Goal: Transaction & Acquisition: Obtain resource

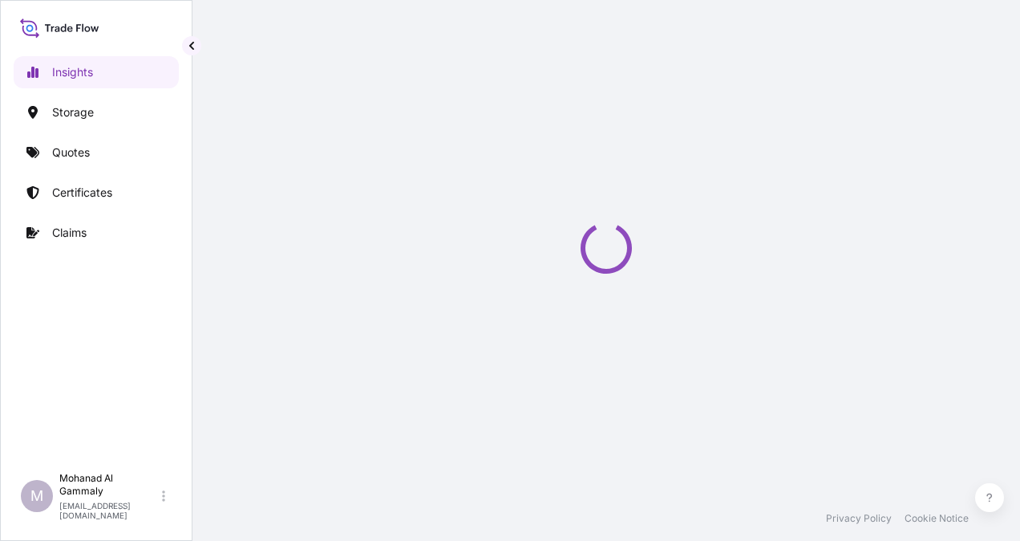
select select "2025"
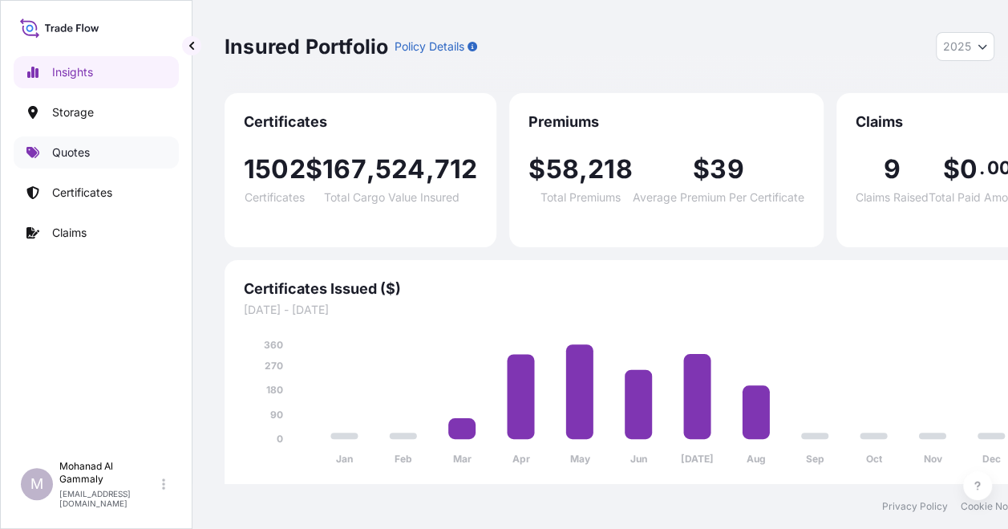
click at [82, 146] on p "Quotes" at bounding box center [71, 152] width 38 height 16
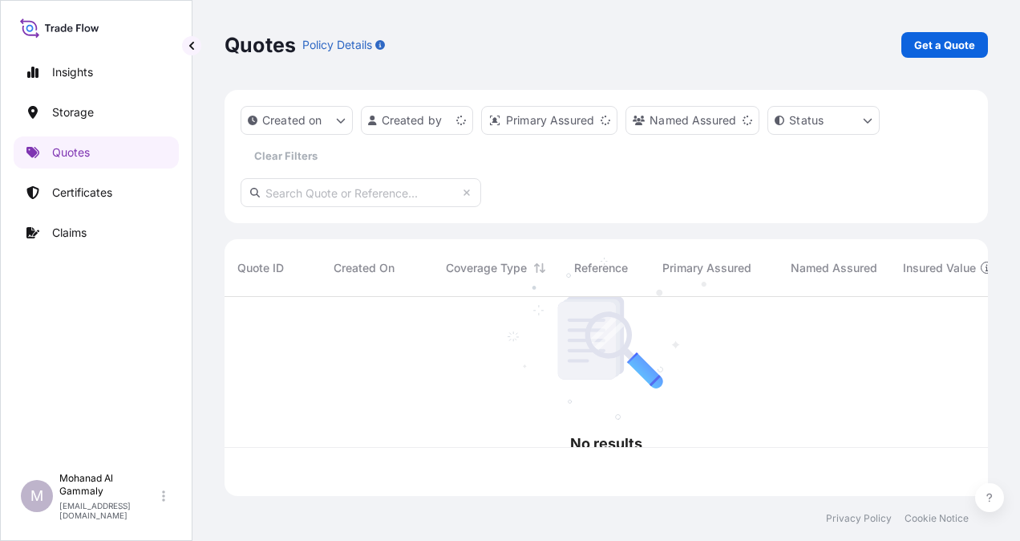
scroll to position [196, 751]
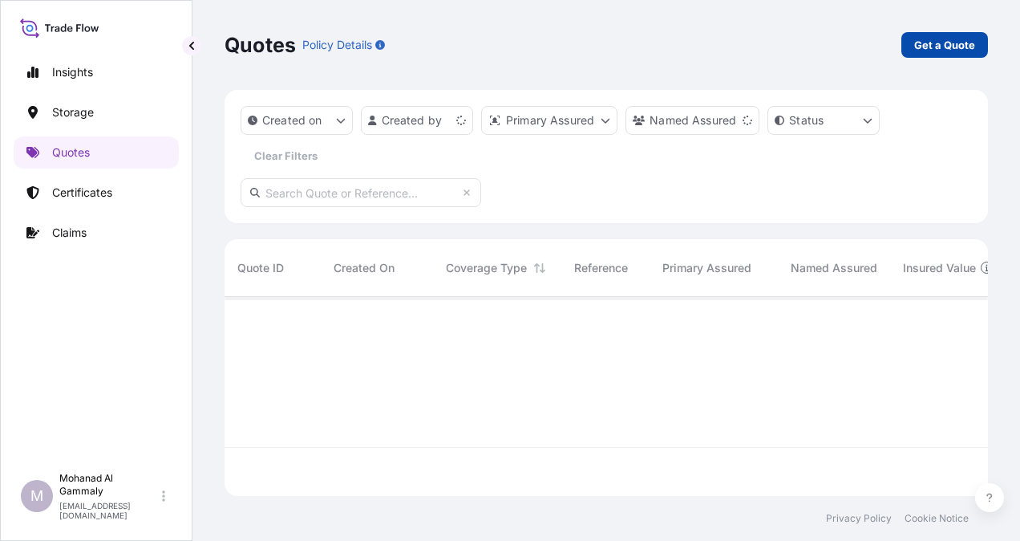
click at [956, 43] on p "Get a Quote" at bounding box center [944, 45] width 61 height 16
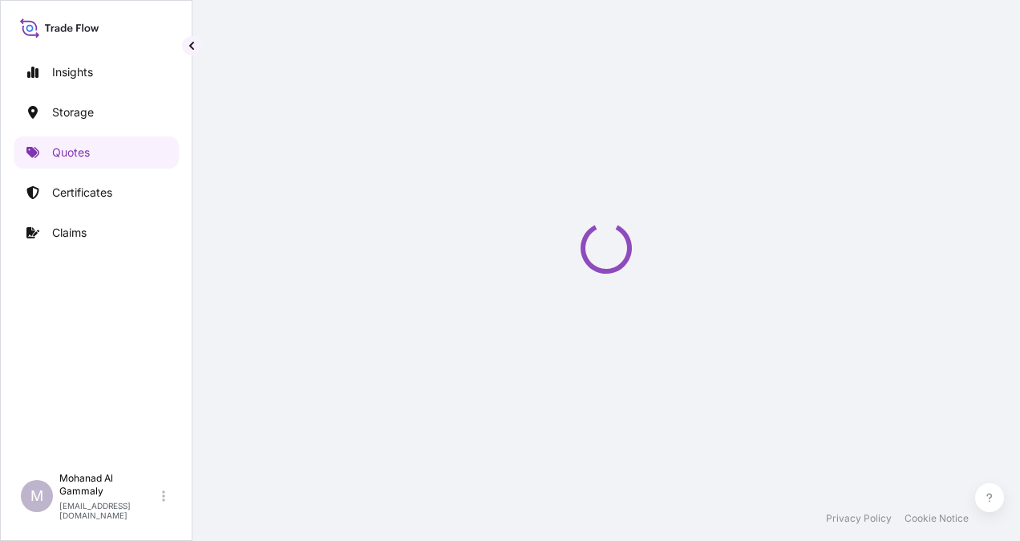
select select "Water"
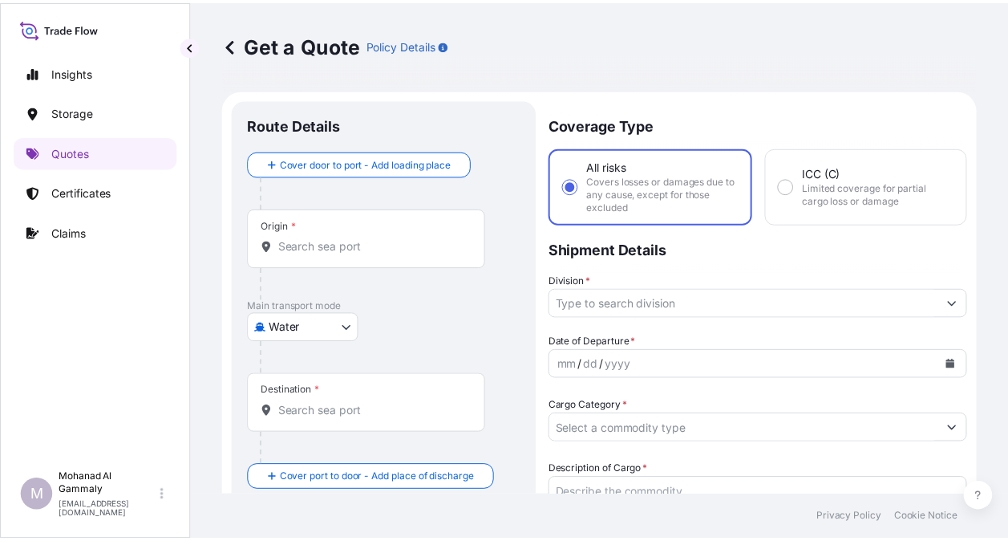
scroll to position [26, 0]
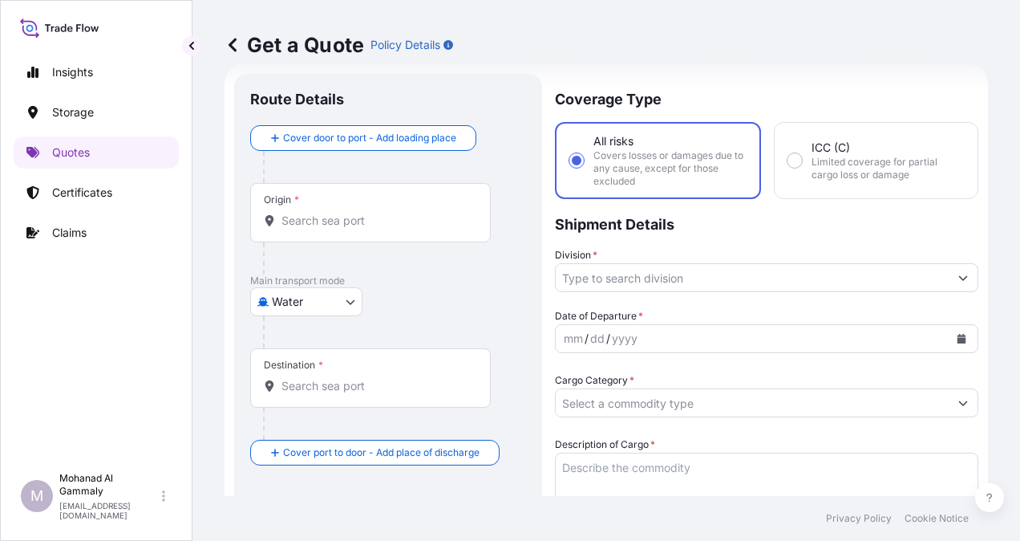
click at [301, 204] on div "Origin *" at bounding box center [370, 212] width 241 height 59
click at [301, 213] on input "Origin *" at bounding box center [376, 221] width 189 height 16
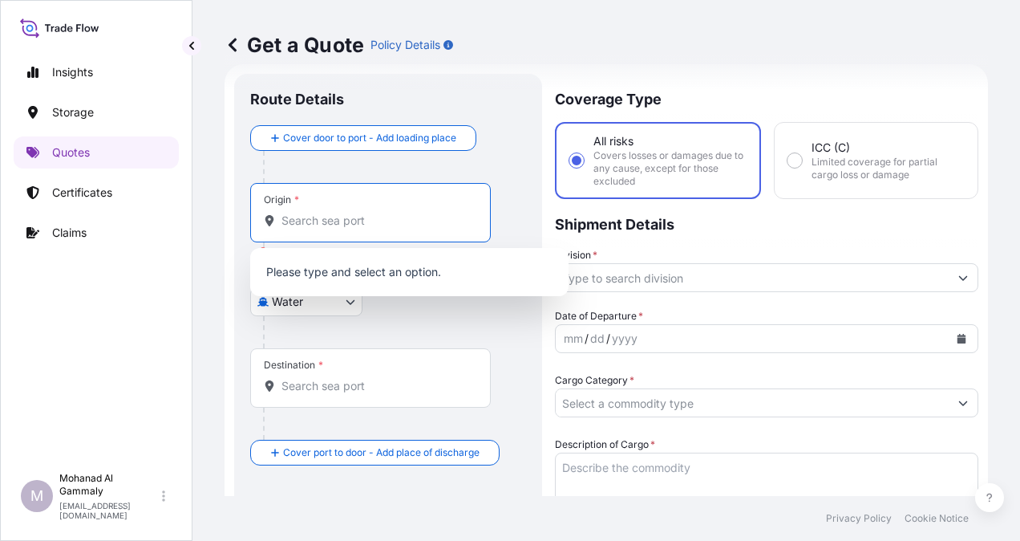
paste input "[GEOGRAPHIC_DATA]"
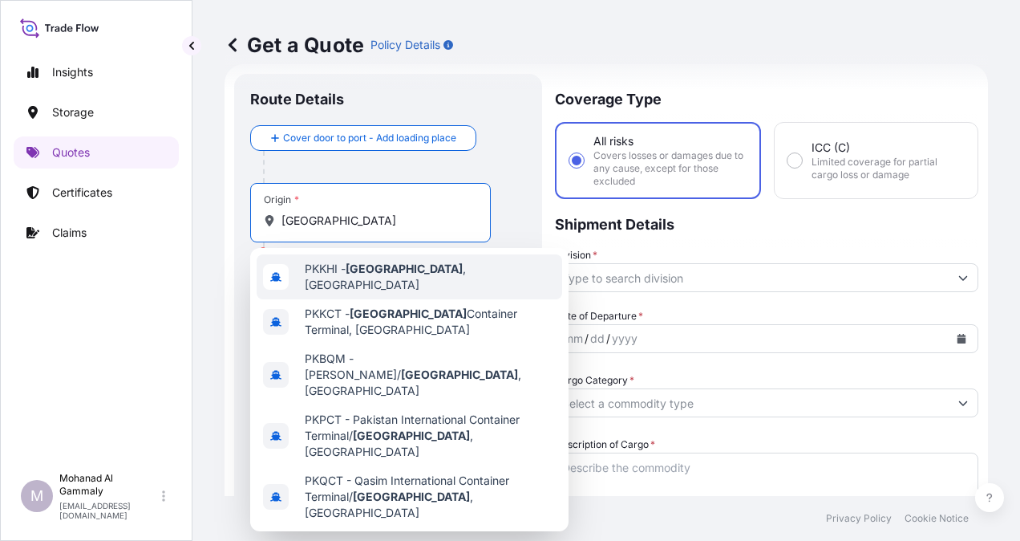
click at [380, 280] on span "PKKHI - [GEOGRAPHIC_DATA] , [GEOGRAPHIC_DATA]" at bounding box center [430, 277] width 251 height 32
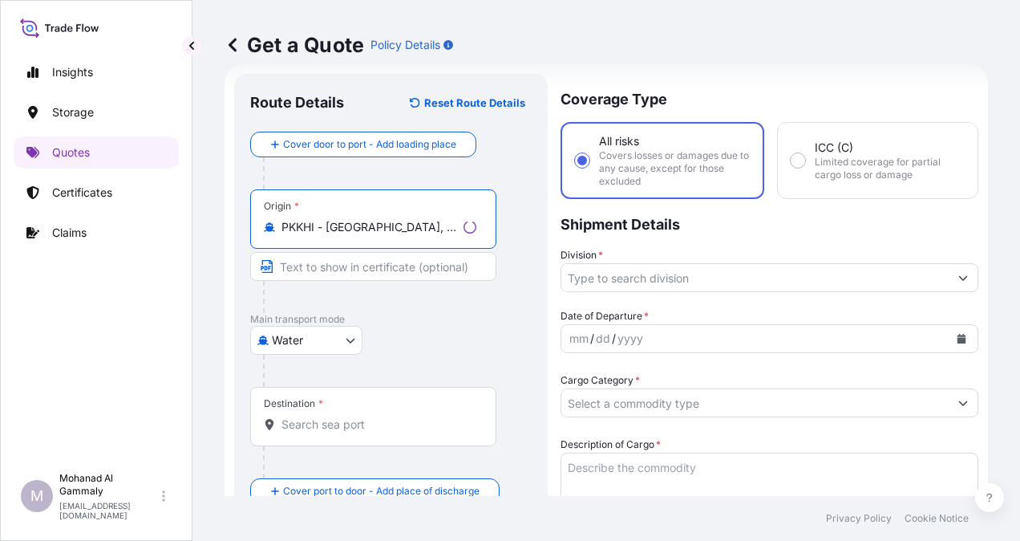
type input "PKKHI - [GEOGRAPHIC_DATA], [GEOGRAPHIC_DATA]"
click at [318, 407] on div "Destination *" at bounding box center [293, 403] width 59 height 13
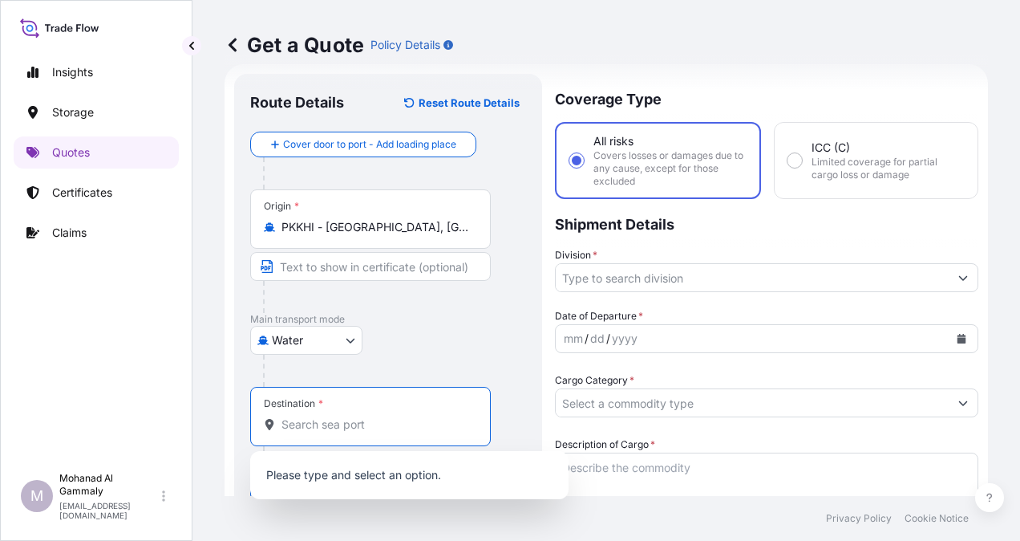
click at [318, 417] on input "Destination *" at bounding box center [376, 424] width 189 height 16
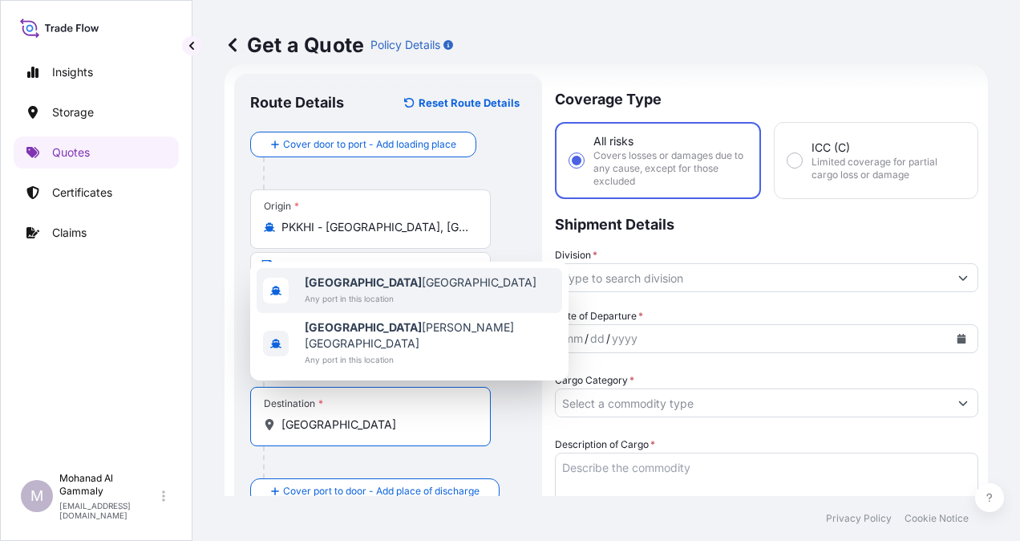
click at [337, 289] on b "[GEOGRAPHIC_DATA]" at bounding box center [363, 282] width 117 height 14
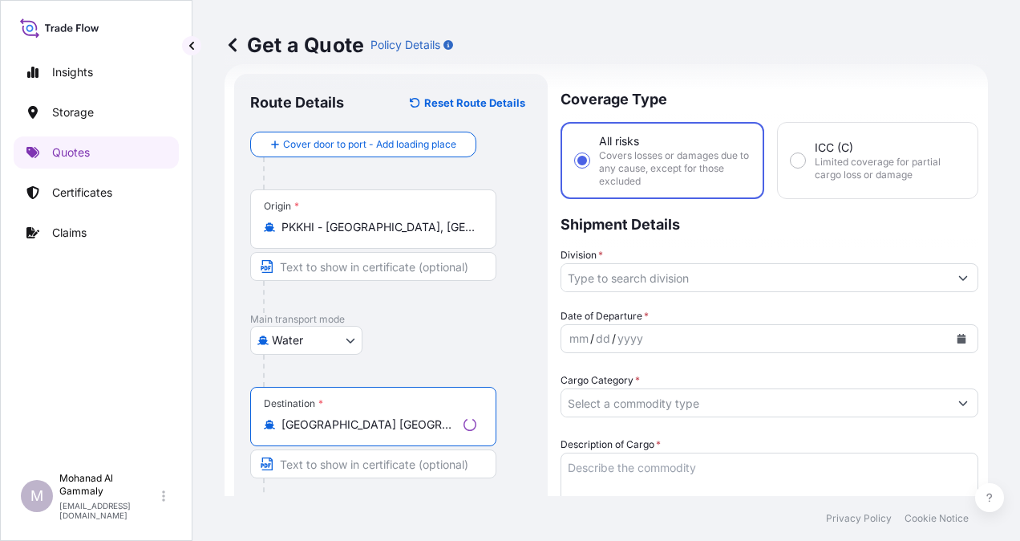
type input "[GEOGRAPHIC_DATA] [GEOGRAPHIC_DATA]"
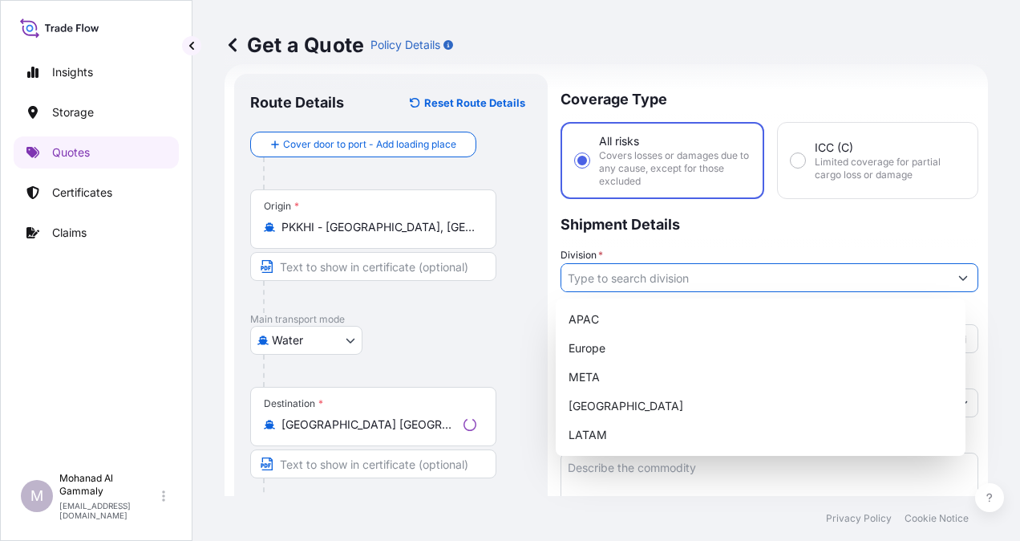
click at [585, 282] on input "Division *" at bounding box center [754, 277] width 387 height 29
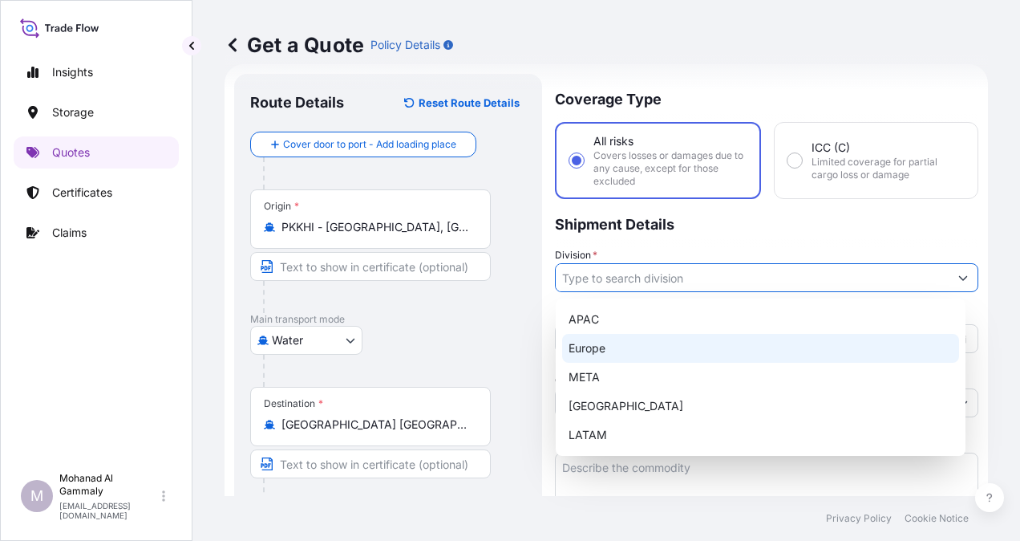
click at [587, 342] on div "Europe" at bounding box center [760, 348] width 397 height 29
type input "Europe"
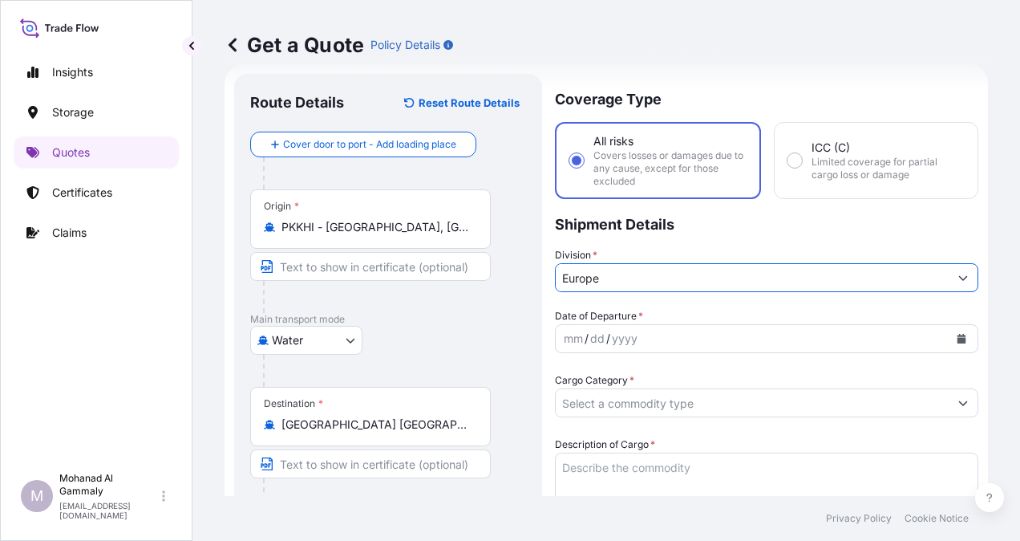
click at [594, 341] on div "dd" at bounding box center [598, 338] width 18 height 19
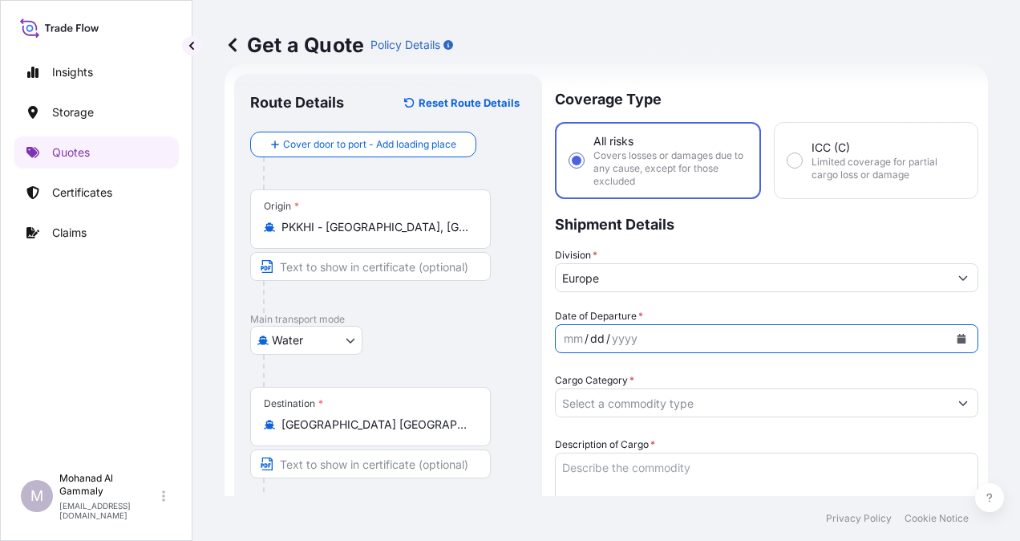
click at [958, 338] on icon "Calendar" at bounding box center [962, 339] width 9 height 10
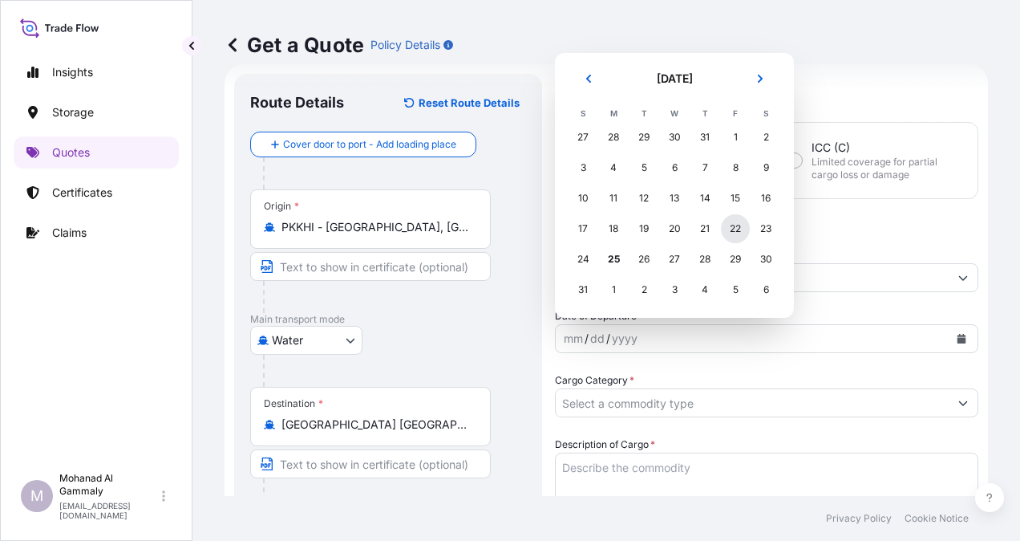
click at [739, 234] on div "22" at bounding box center [735, 228] width 29 height 29
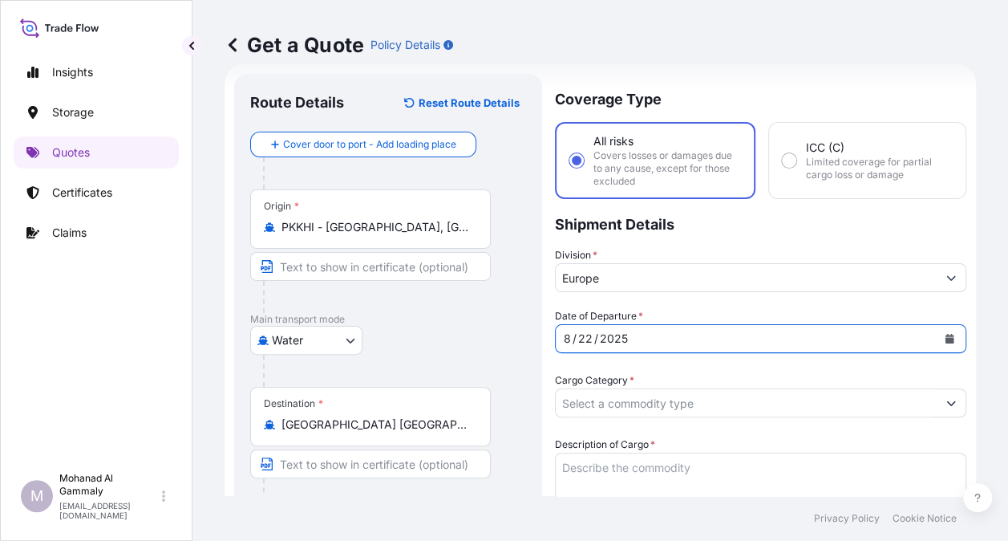
click at [720, 398] on input "Cargo Category *" at bounding box center [746, 402] width 381 height 29
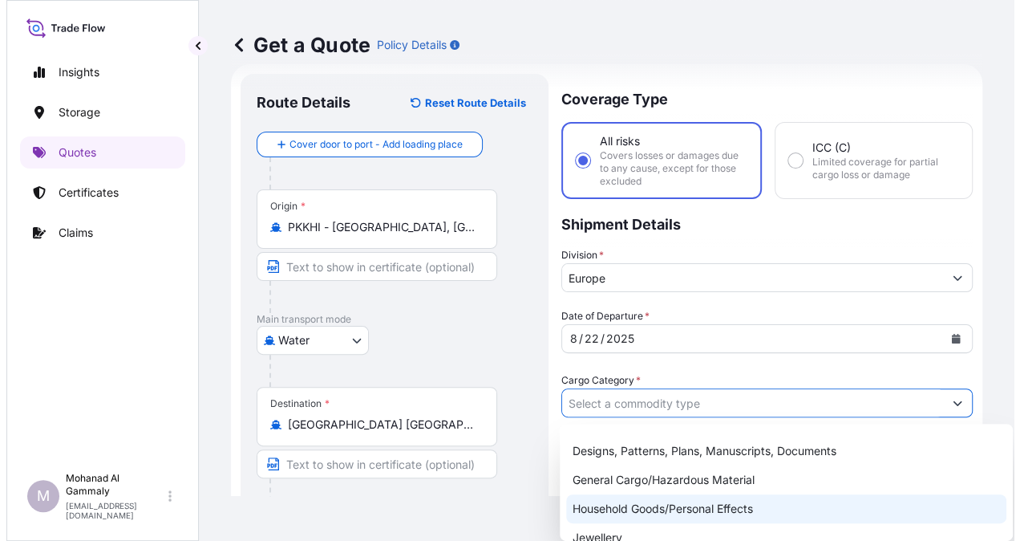
scroll to position [160, 0]
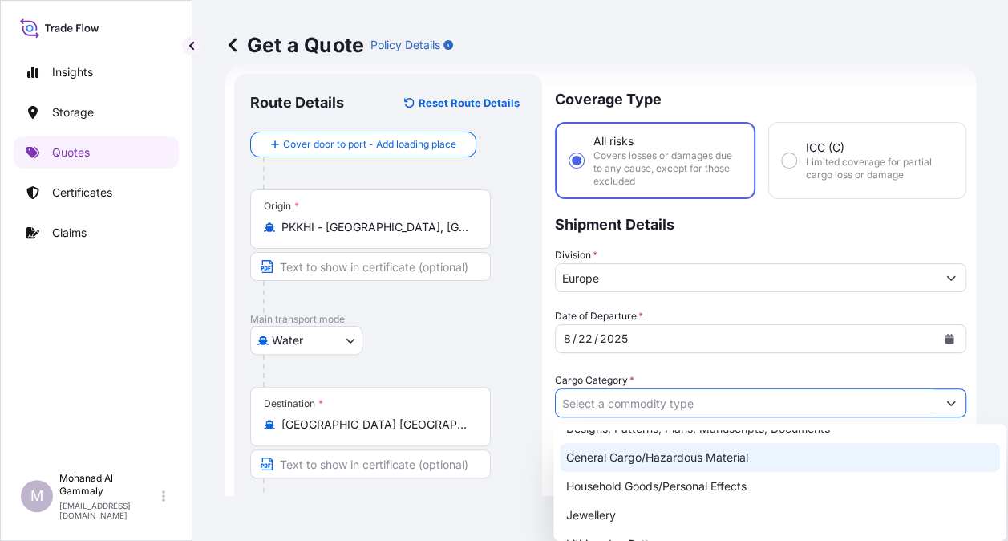
click at [632, 464] on div "General Cargo/Hazardous Material" at bounding box center [780, 457] width 440 height 29
type input "General Cargo/Hazardous Material"
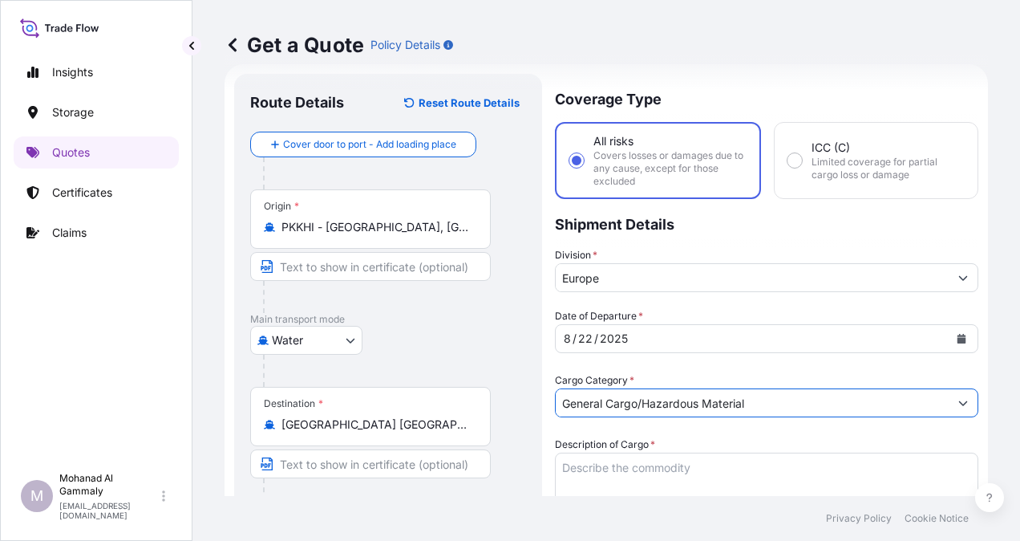
scroll to position [186, 0]
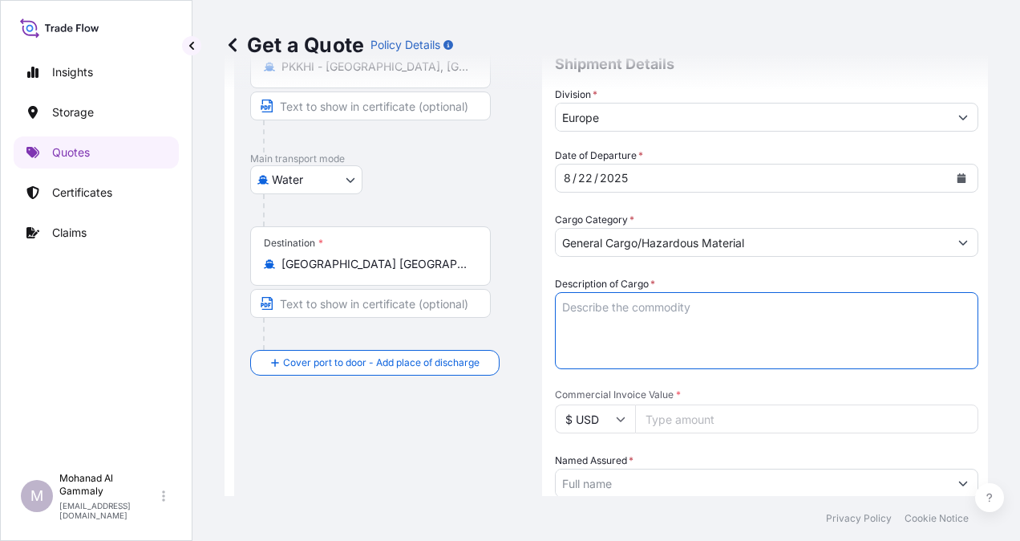
click at [652, 337] on textarea "Description of Cargo *" at bounding box center [766, 330] width 423 height 77
paste textarea "LONG GRAIN RICE "BARKAT BRAND""
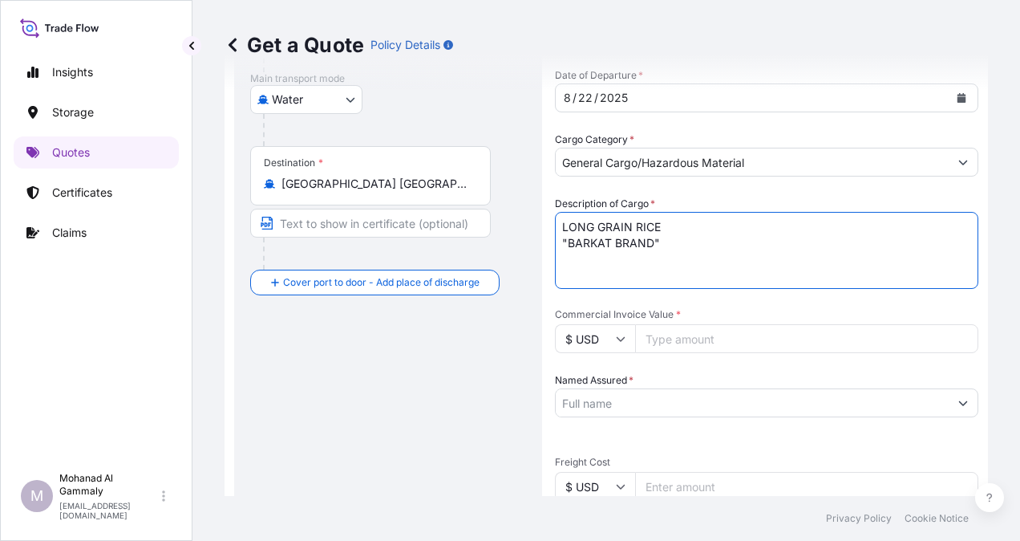
type textarea "LONG GRAIN RICE "BARKAT BRAND""
click at [659, 340] on input "Commercial Invoice Value *" at bounding box center [806, 338] width 343 height 29
type input "18260"
click at [723, 292] on div "Date of Departure * [DATE] Cargo Category * General Cargo/Hazardous Material De…" at bounding box center [766, 444] width 423 height 754
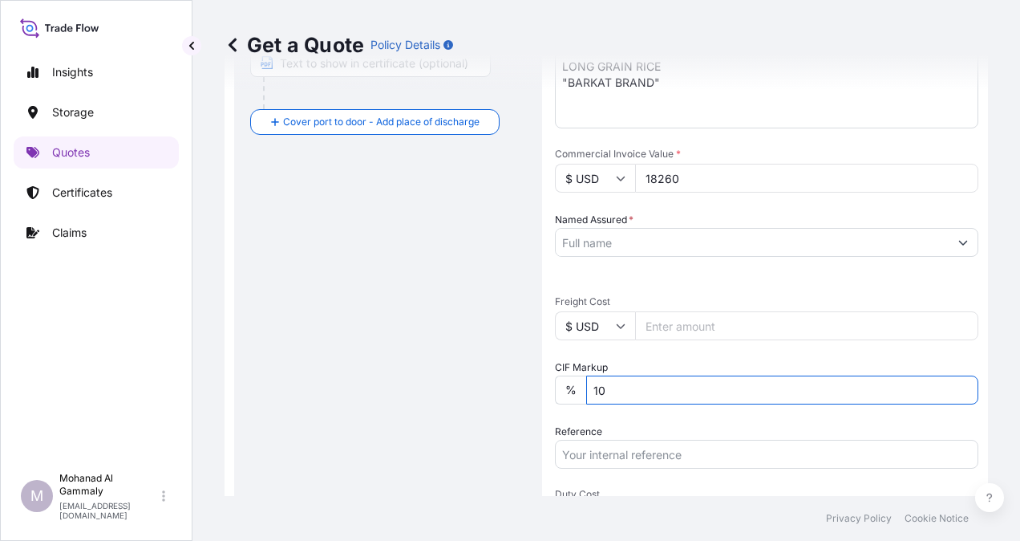
click at [669, 395] on input "10" at bounding box center [782, 389] width 392 height 29
type input "1"
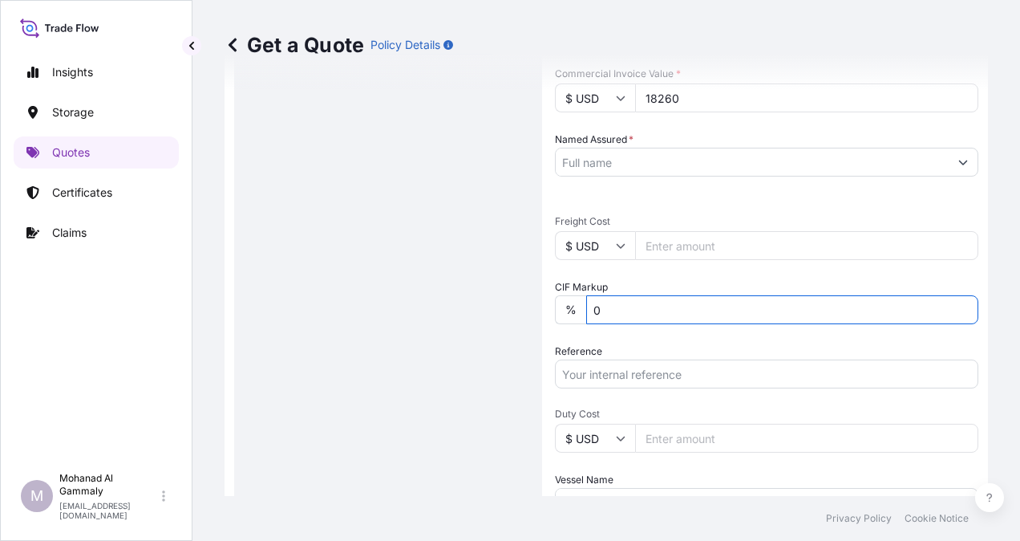
type input "0"
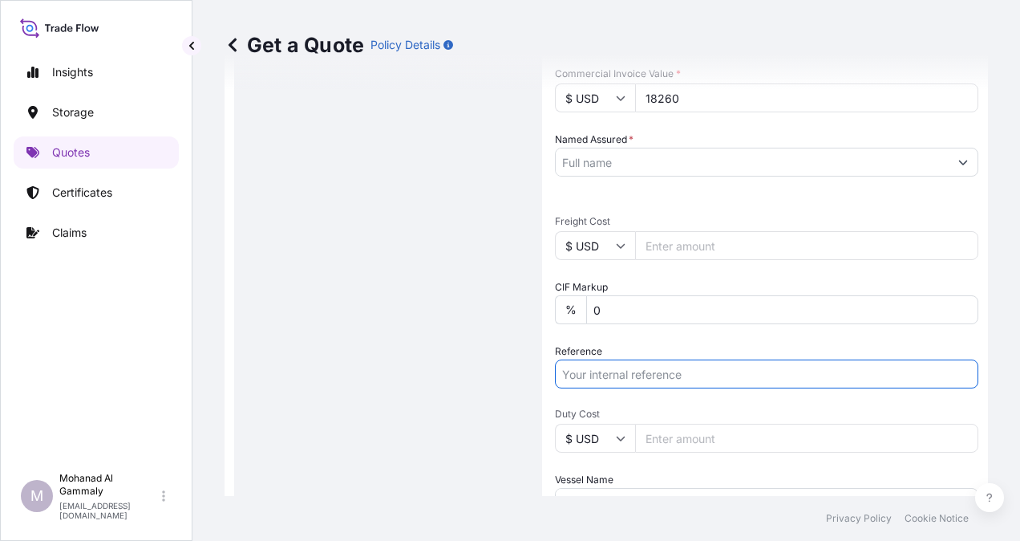
drag, startPoint x: 630, startPoint y: 374, endPoint x: 534, endPoint y: 257, distance: 150.4
click at [534, 257] on div "Route Details Reset Route Details Cover door to port - Add loading place Place …" at bounding box center [388, 147] width 308 height 1108
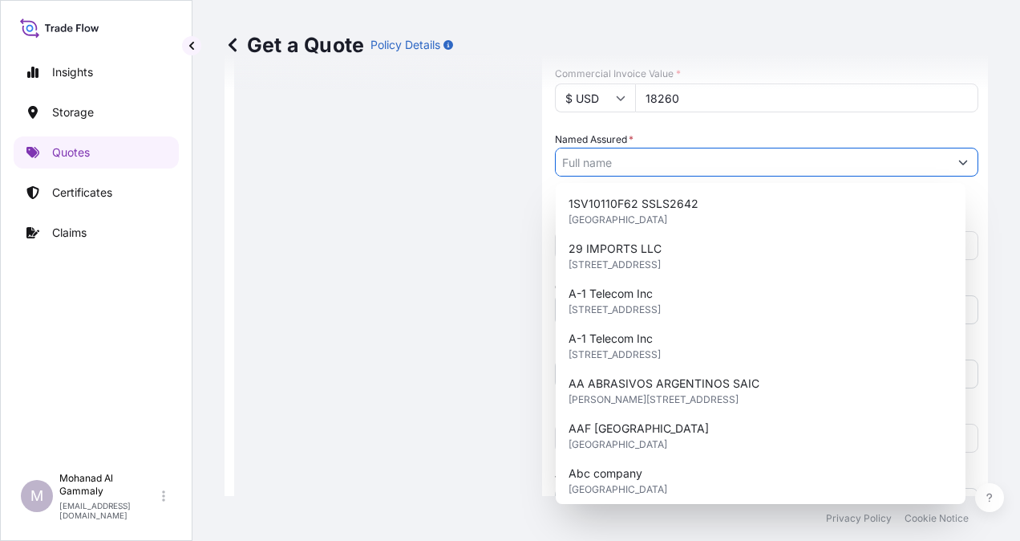
click at [627, 165] on input "Named Assured *" at bounding box center [752, 162] width 393 height 29
paste input "CATRION CATERING HOLDING COMPANY"
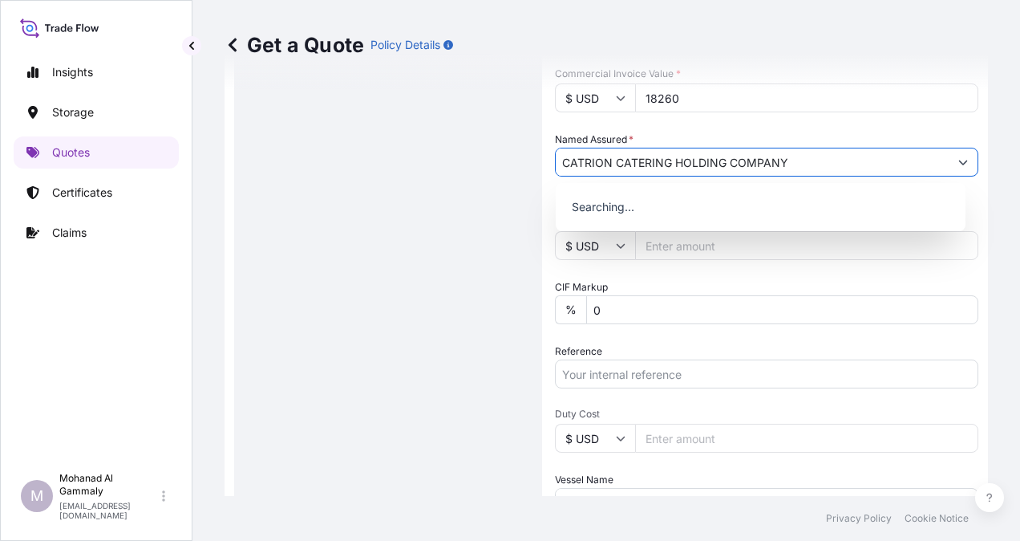
type input "CATRION CATERING HOLDING COMPANY"
click at [667, 273] on div "Date of Departure * [DATE] Cargo Category * General Cargo/Hazardous Material De…" at bounding box center [766, 204] width 423 height 754
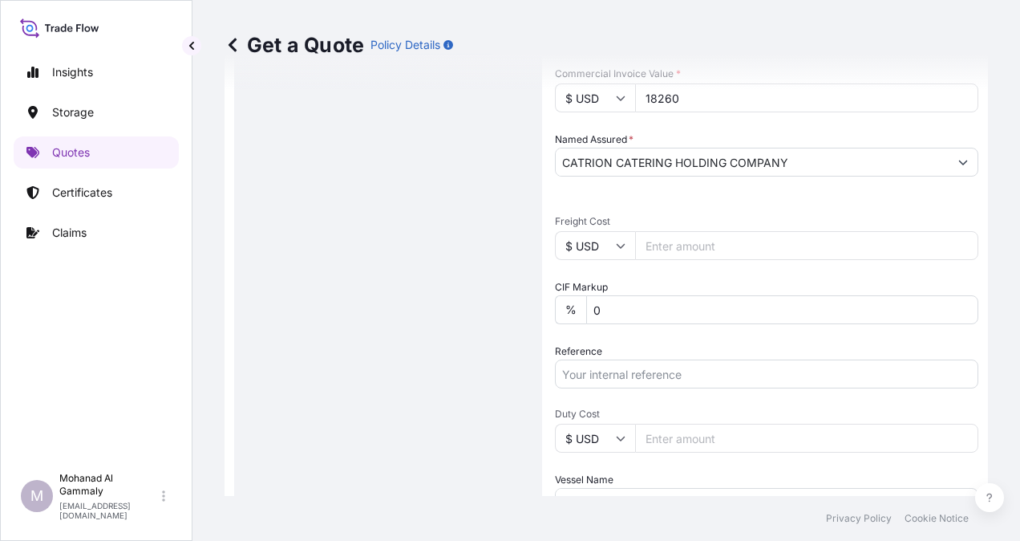
click at [654, 376] on input "Reference" at bounding box center [766, 373] width 423 height 29
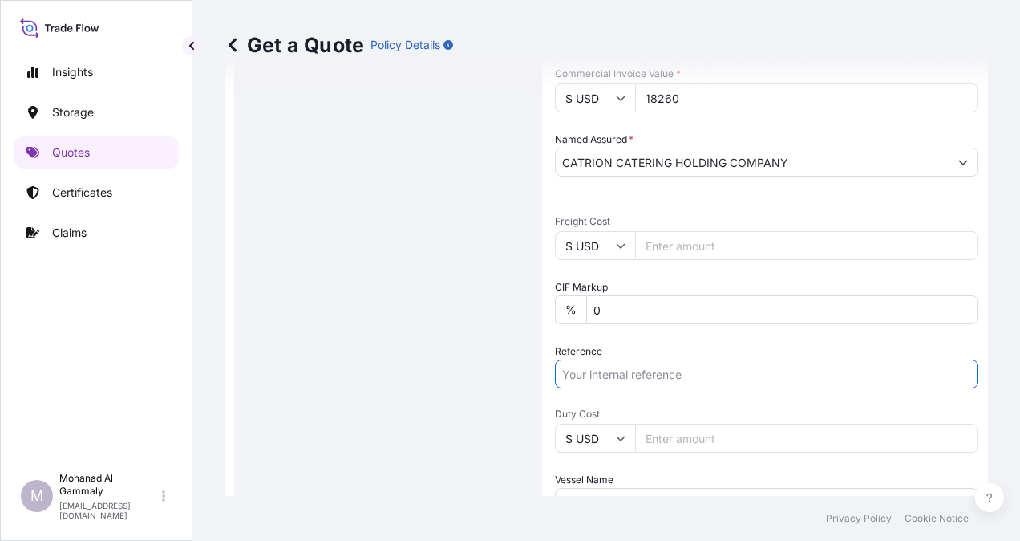
paste input "F-12137160"
paste input "3315240316"
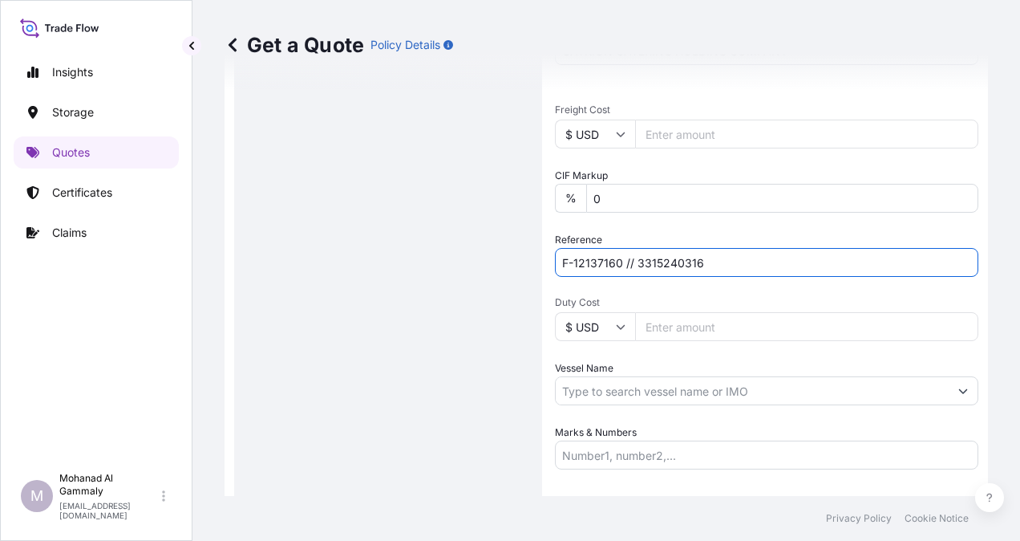
scroll to position [720, 0]
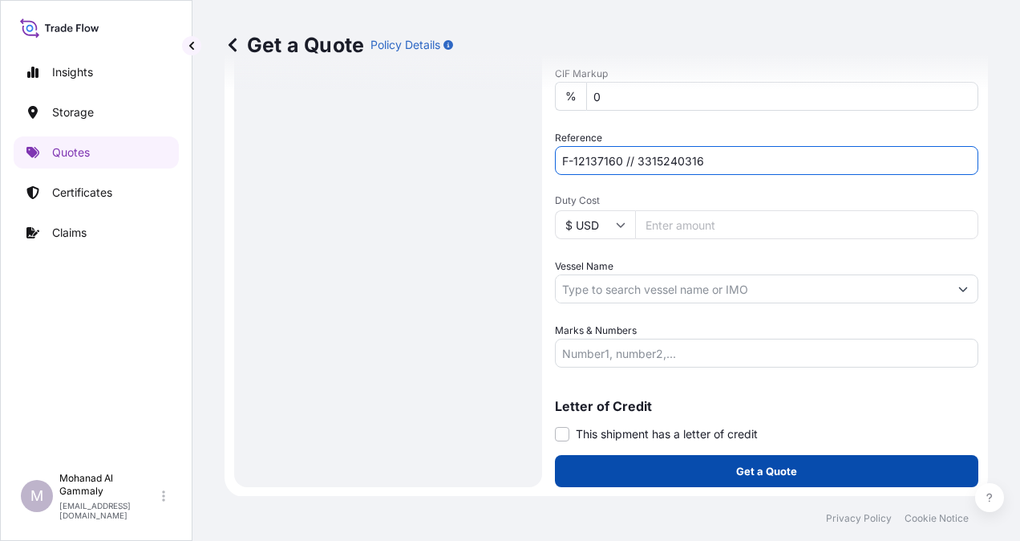
type input "F-12137160 // 3315240316"
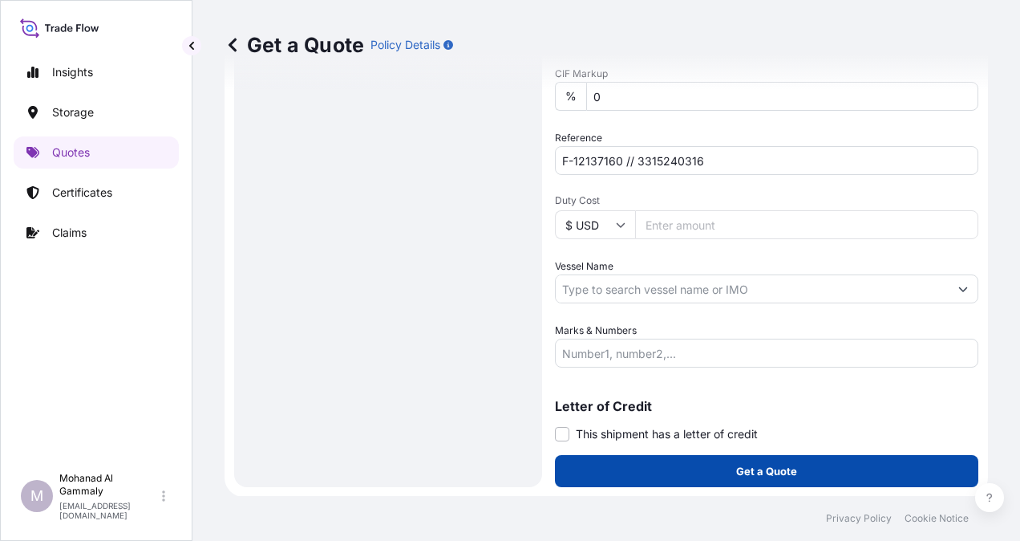
click at [780, 469] on p "Get a Quote" at bounding box center [766, 471] width 61 height 16
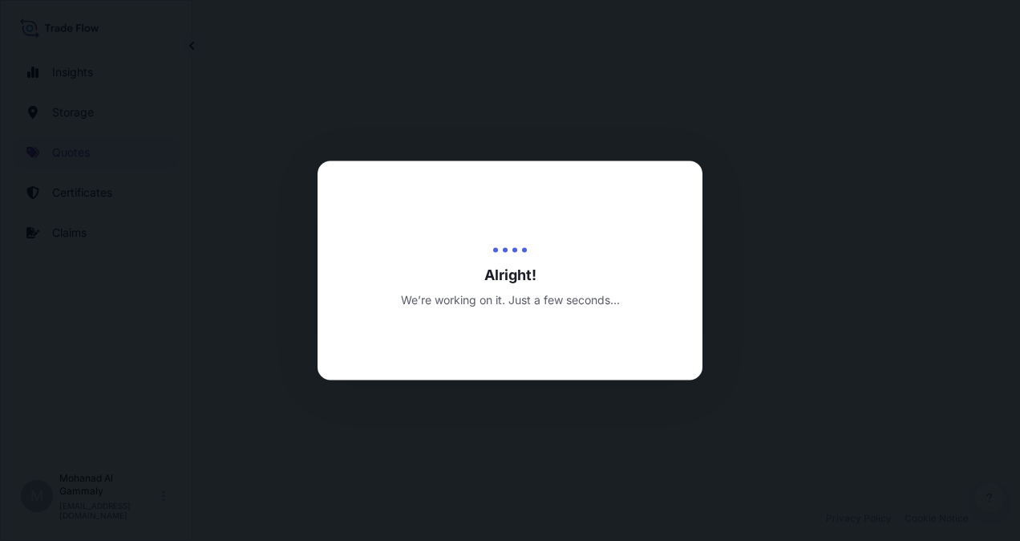
select select "Water"
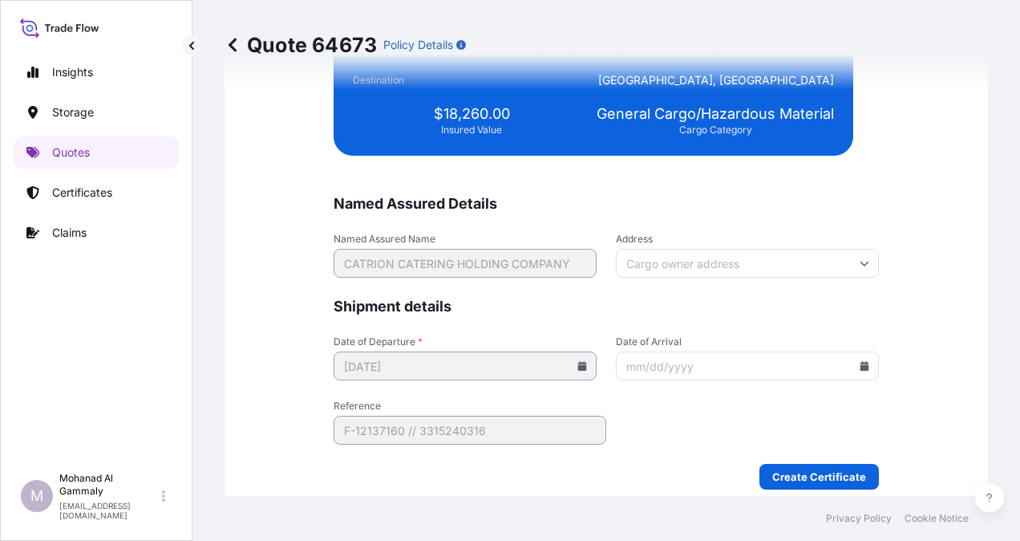
scroll to position [3932, 0]
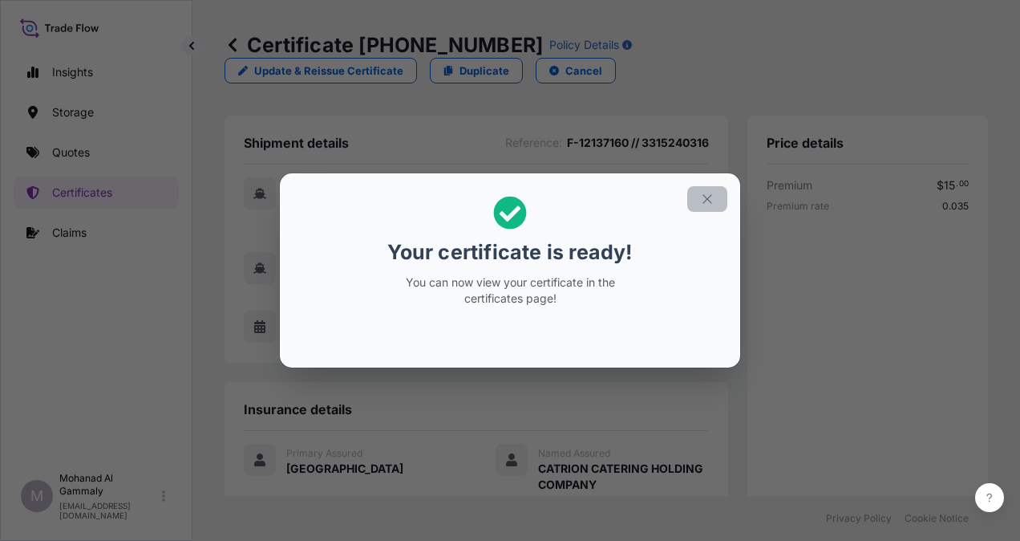
click at [698, 197] on button "button" at bounding box center [707, 199] width 40 height 26
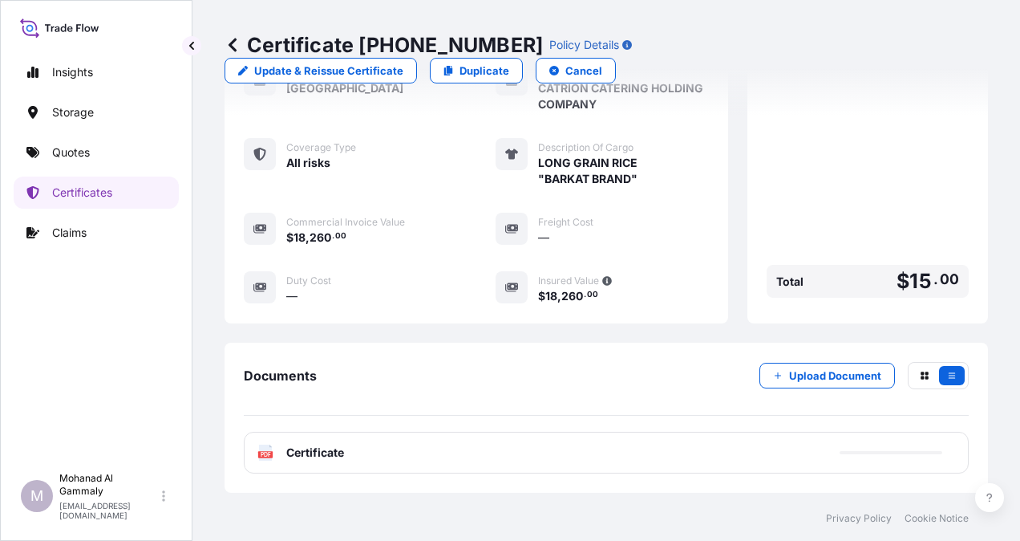
scroll to position [448, 0]
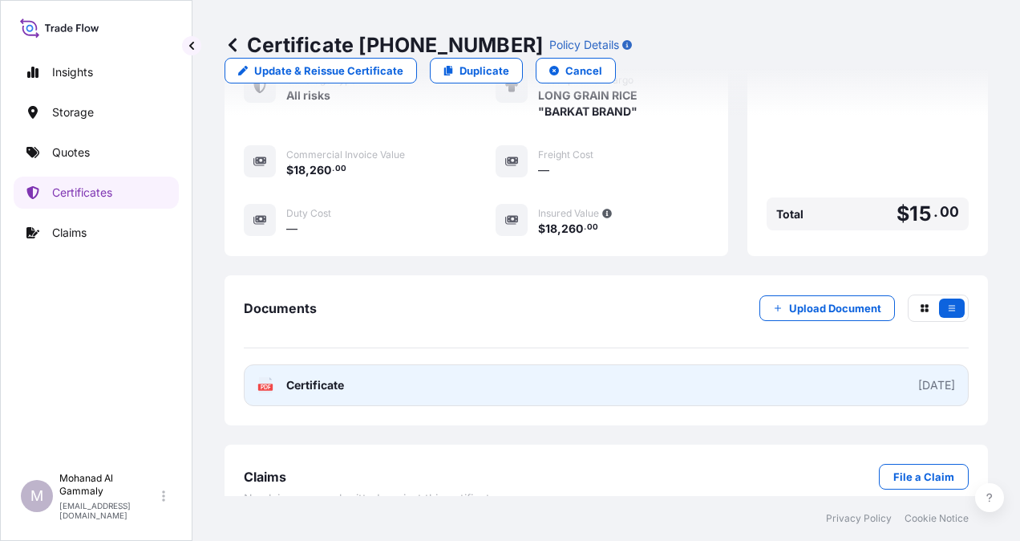
click at [831, 364] on link "PDF Certificate [DATE]" at bounding box center [606, 385] width 725 height 42
